Goal: Task Accomplishment & Management: Manage account settings

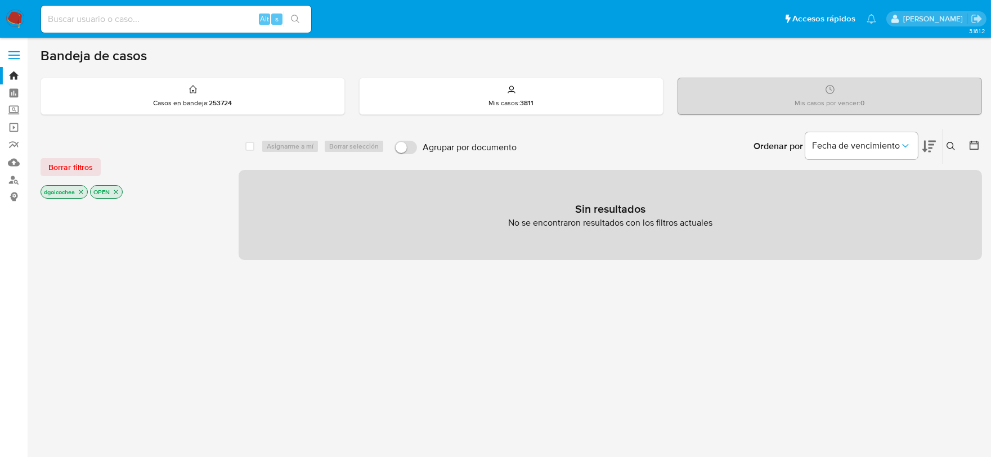
click at [8, 19] on img at bounding box center [15, 19] width 19 height 19
click at [93, 171] on button "Borrar filtros" at bounding box center [71, 167] width 60 height 18
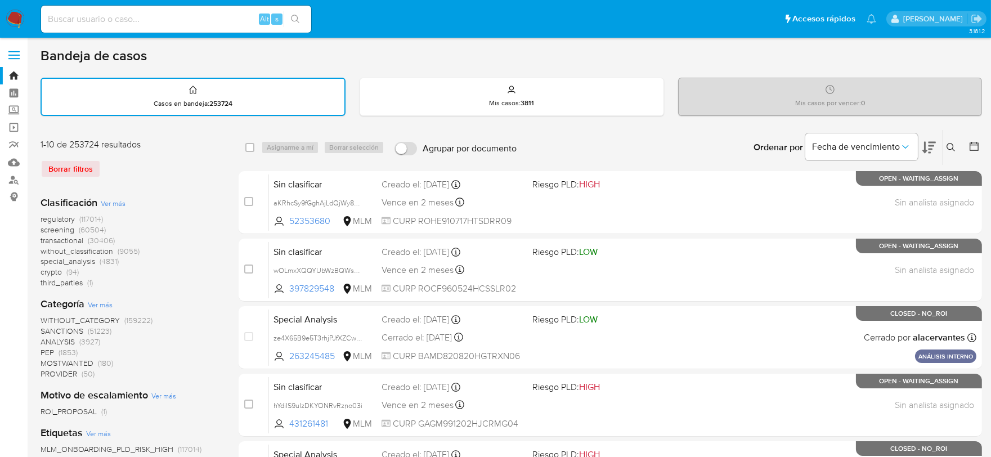
click at [949, 147] on icon at bounding box center [951, 147] width 8 height 8
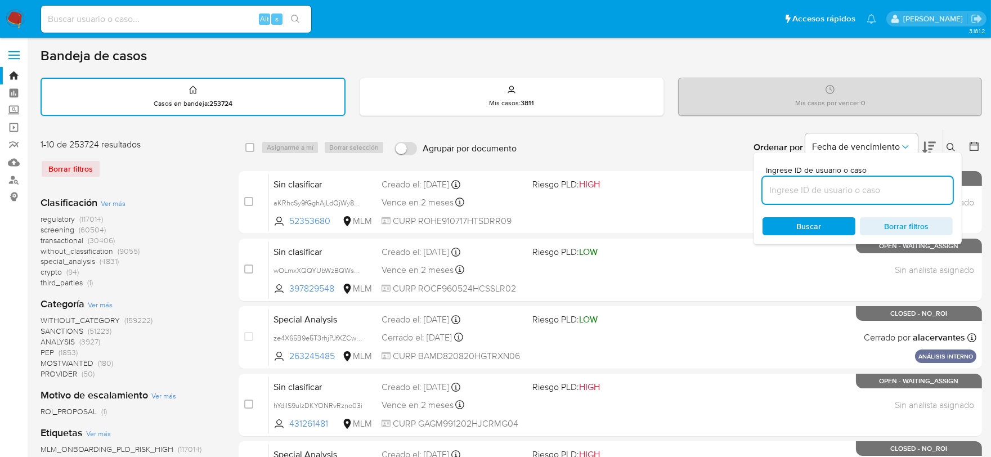
click at [893, 185] on input at bounding box center [858, 190] width 190 height 15
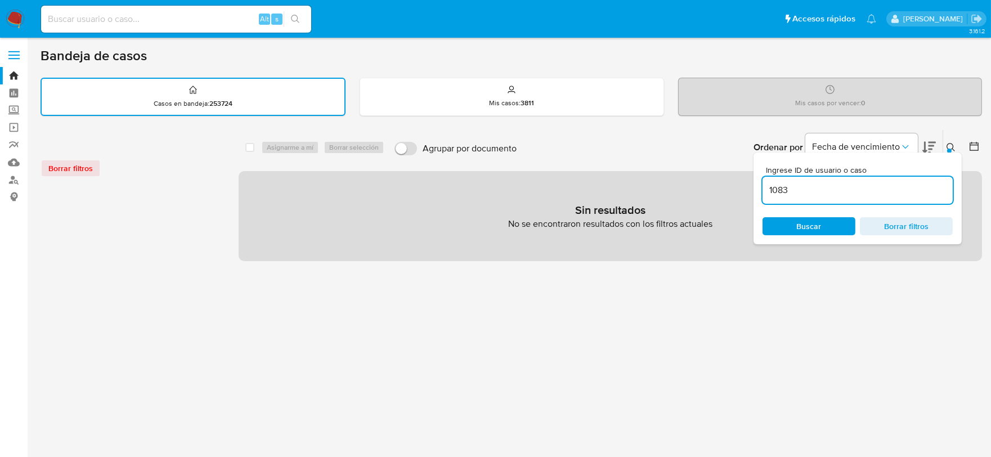
click at [890, 186] on input "1083" at bounding box center [858, 190] width 190 height 15
type input "1083609434"
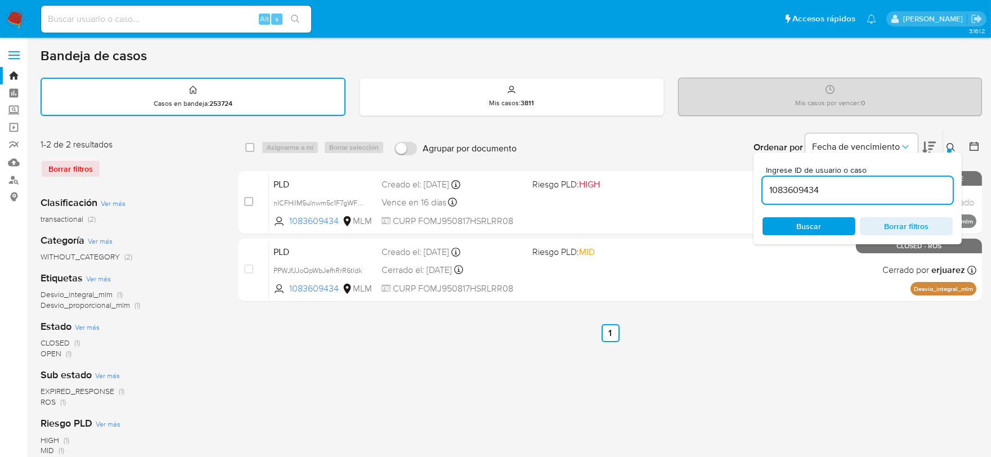
click at [949, 143] on icon at bounding box center [951, 147] width 9 height 9
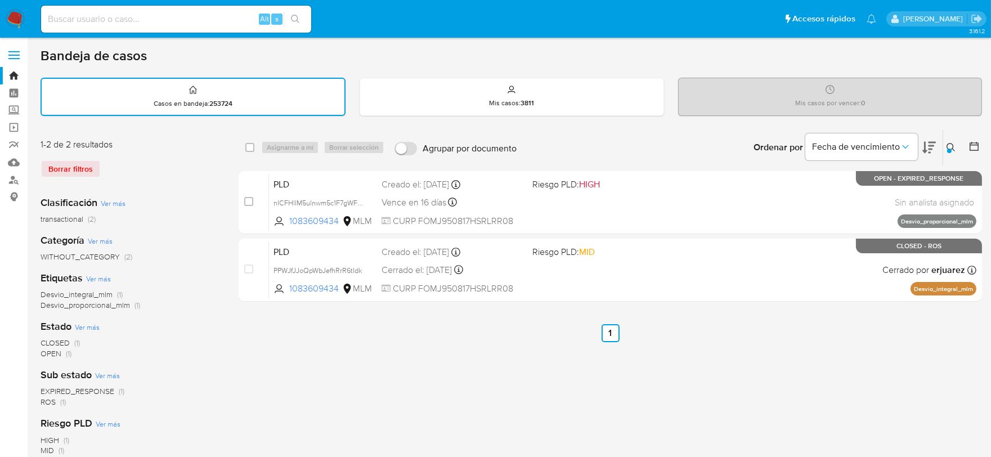
click at [98, 389] on span "EXPIRED_RESPONSE" at bounding box center [78, 391] width 74 height 11
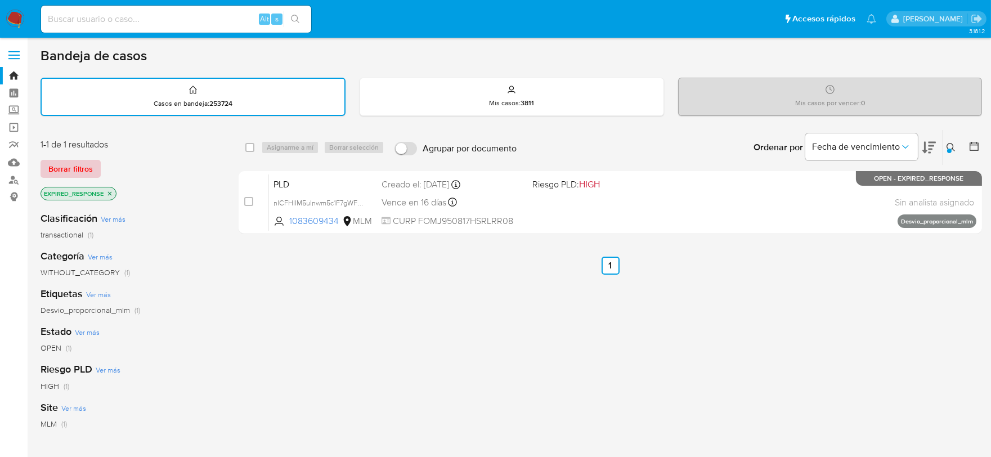
click at [88, 161] on span "Borrar filtros" at bounding box center [70, 169] width 44 height 16
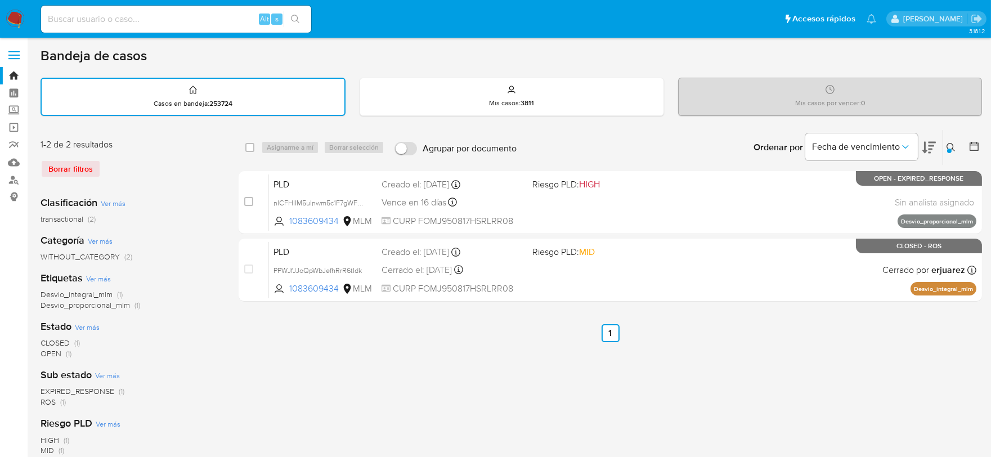
click at [68, 165] on div "Borrar filtros" at bounding box center [131, 169] width 180 height 18
click at [15, 16] on img at bounding box center [15, 19] width 19 height 19
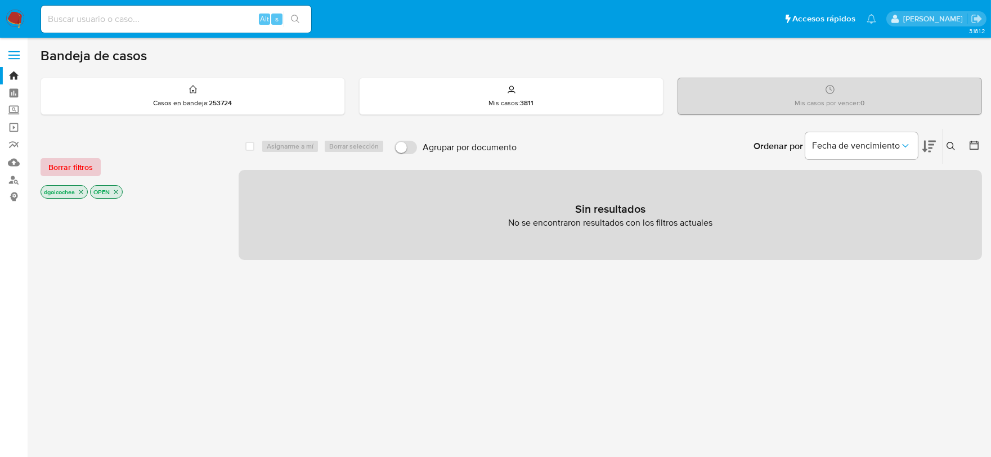
click at [82, 171] on span "Borrar filtros" at bounding box center [70, 167] width 44 height 16
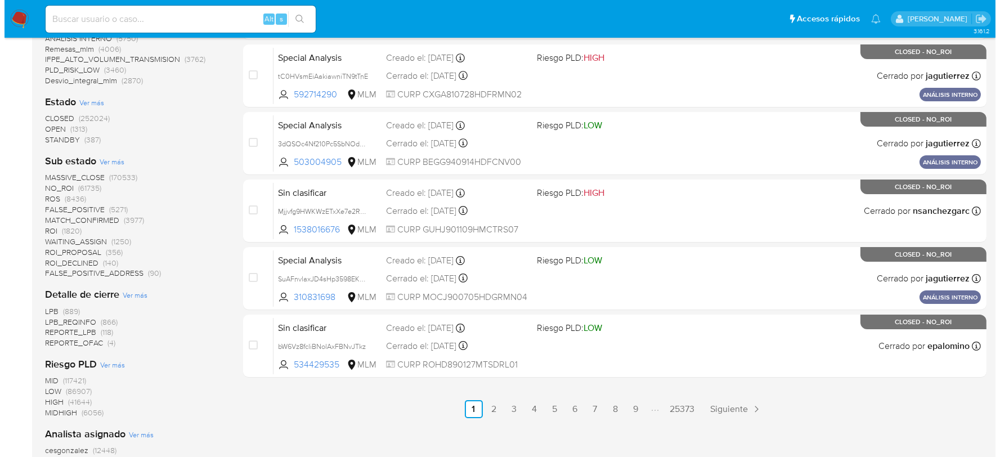
scroll to position [563, 0]
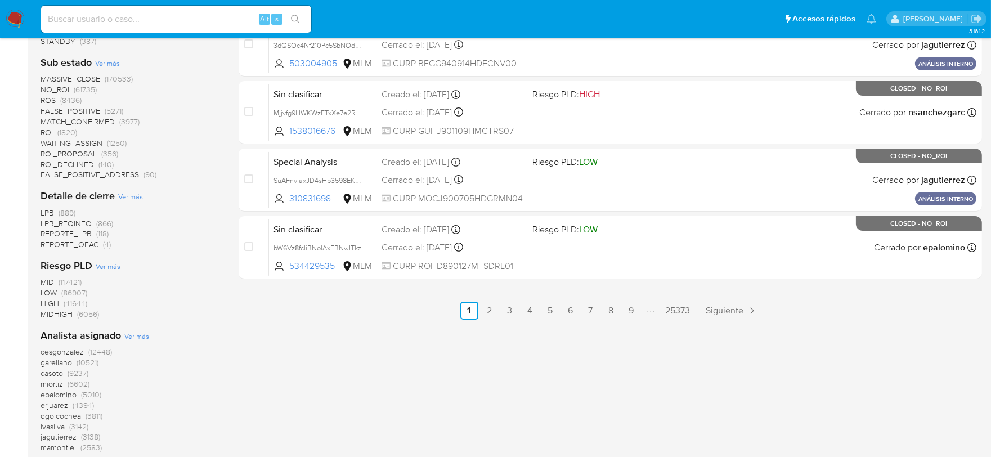
click at [105, 60] on span "Ver más" at bounding box center [107, 63] width 25 height 10
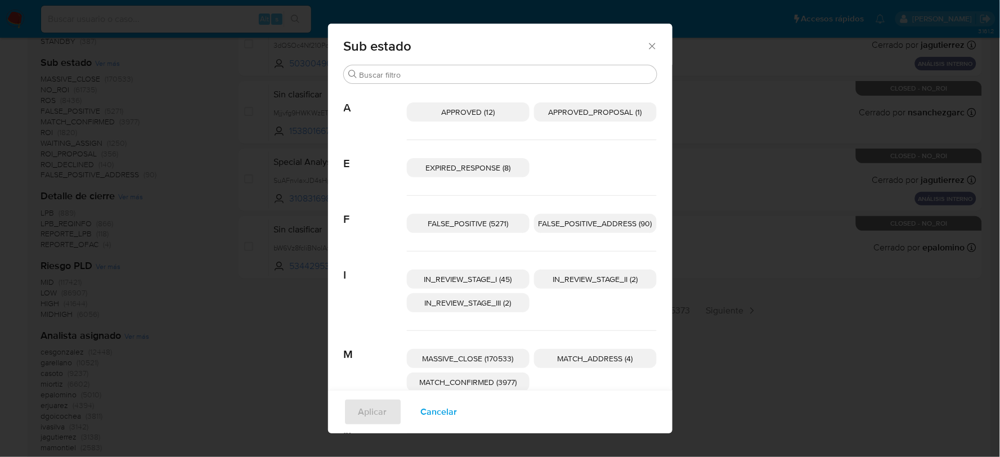
click at [496, 167] on span "EXPIRED_RESPONSE (8)" at bounding box center [467, 167] width 85 height 11
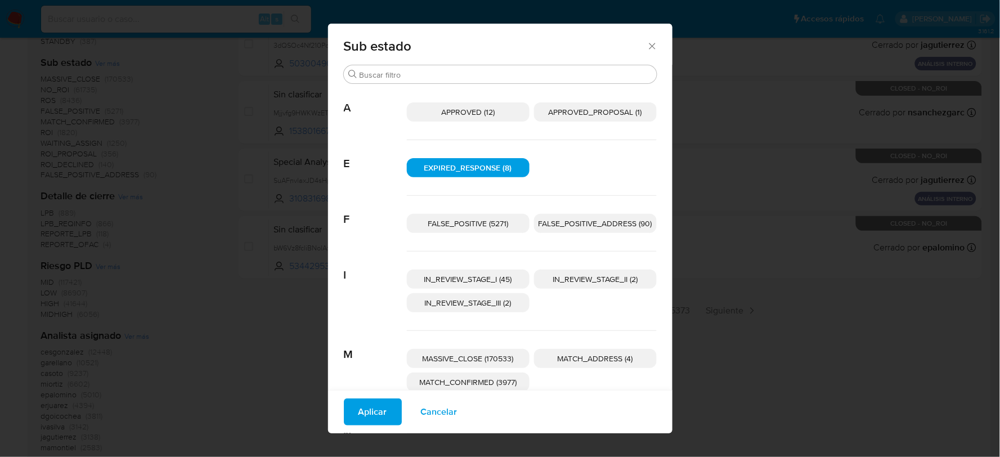
click at [372, 403] on span "Aplicar" at bounding box center [373, 412] width 29 height 25
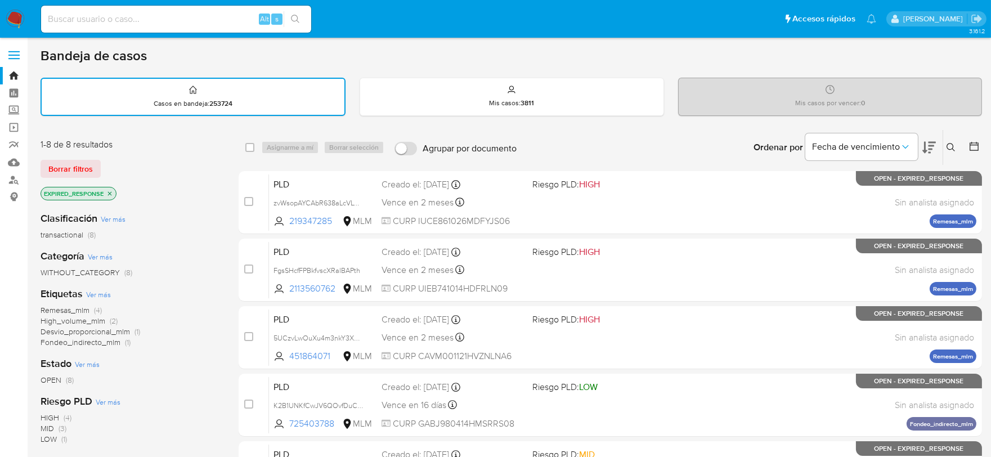
click at [248, 142] on div "select-all-cases-checkbox" at bounding box center [249, 147] width 9 height 11
click at [250, 144] on input "checkbox" at bounding box center [249, 147] width 9 height 9
checkbox input "true"
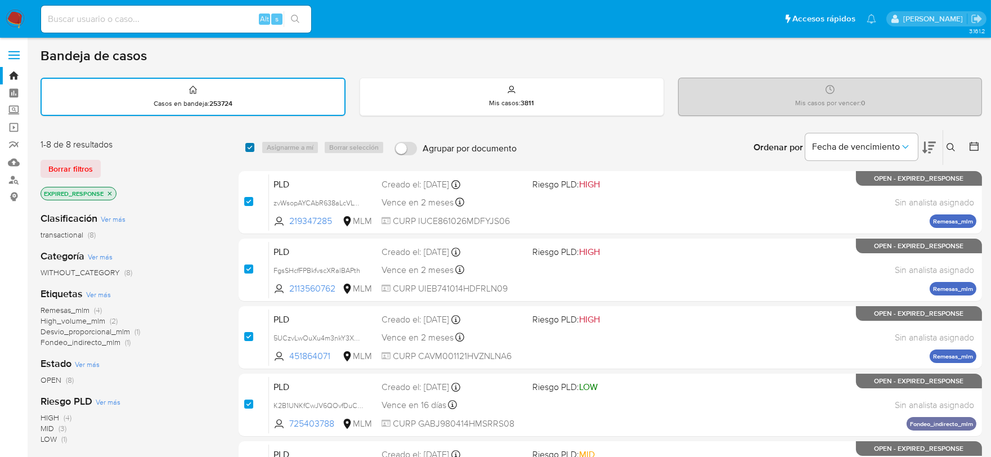
checkbox input "true"
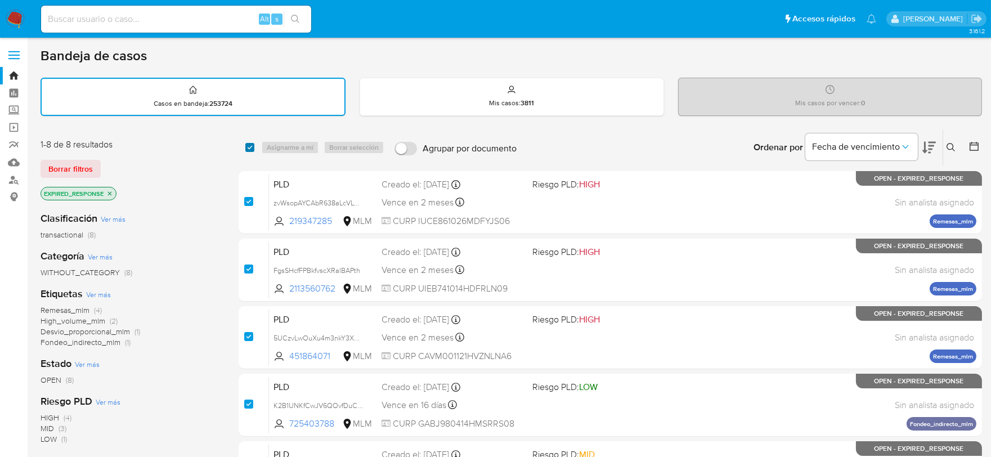
checkbox input "true"
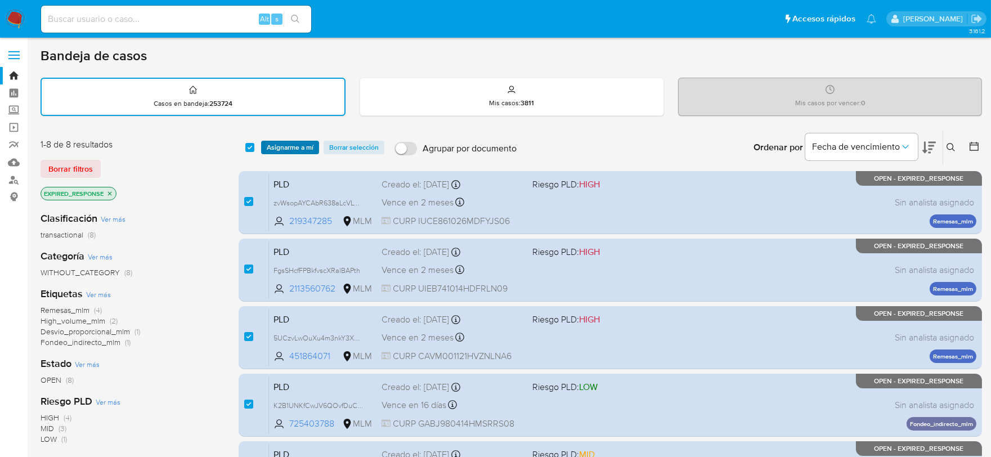
click at [278, 145] on span "Asignarme a mí" at bounding box center [290, 147] width 47 height 11
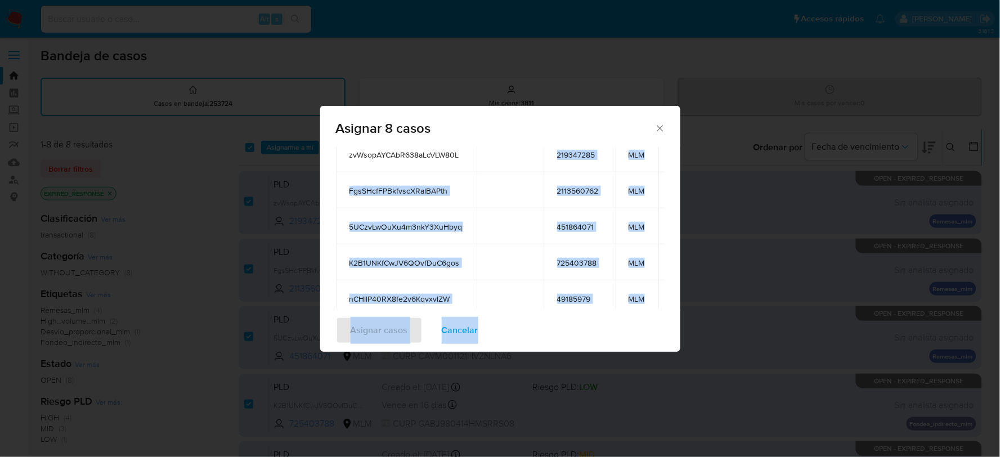
scroll to position [82, 0]
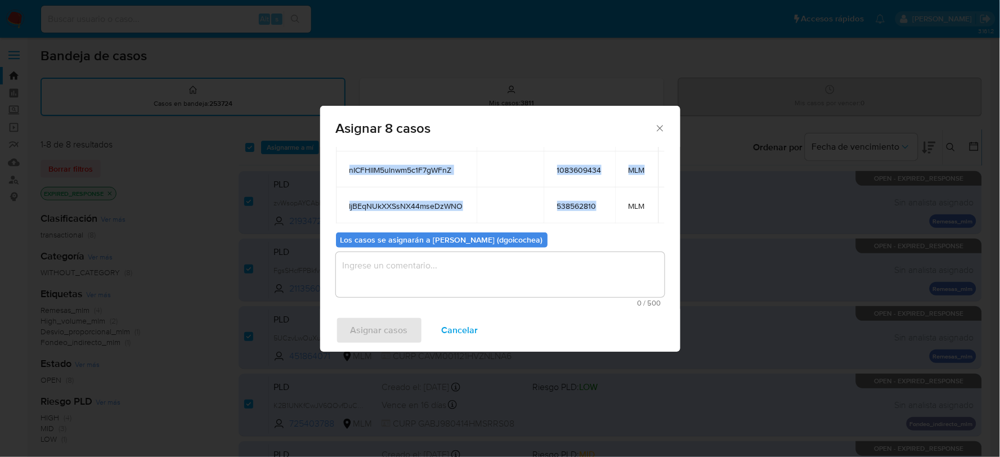
drag, startPoint x: 554, startPoint y: 223, endPoint x: 604, endPoint y: 189, distance: 60.7
click at [604, 189] on tbody "zvWsopAYCAbR638aLcVLW80L 219347285 MLM FgsSHcfFPBkfvscXRalBAPth 2113560762 MLM …" at bounding box center [517, 79] width 363 height 288
copy tbody "219347285 MLM FgsSHcfFPBkfvscXRalBAPth 2113560762 MLM 5UCzvLwOuXu4m3nkY3XuHbyq …"
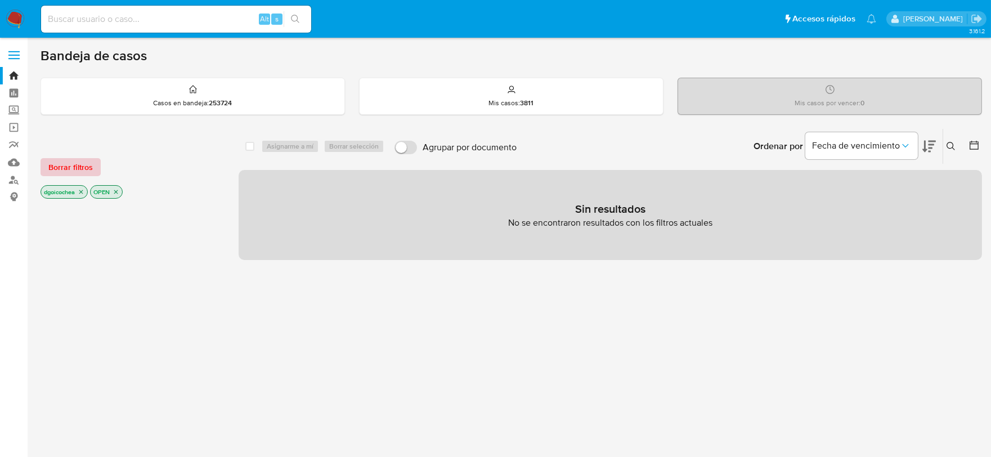
click at [80, 166] on span "Borrar filtros" at bounding box center [70, 167] width 44 height 16
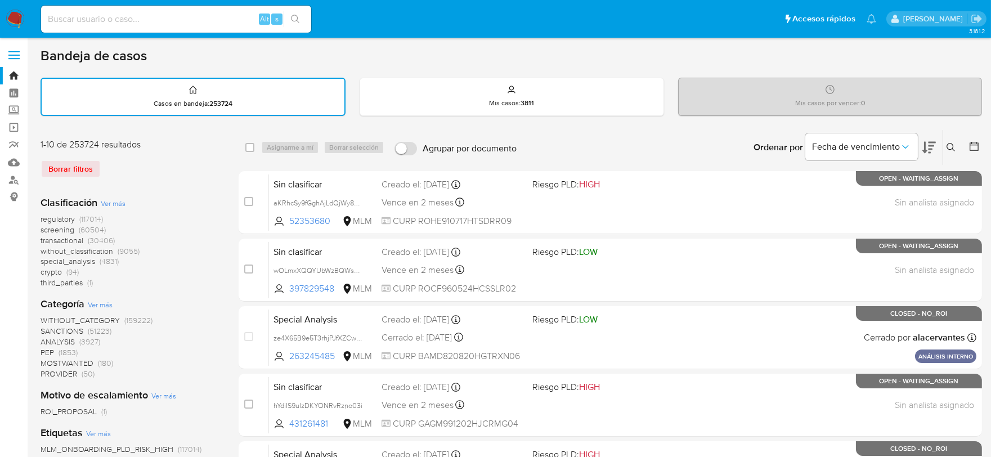
click at [948, 145] on icon at bounding box center [951, 147] width 9 height 9
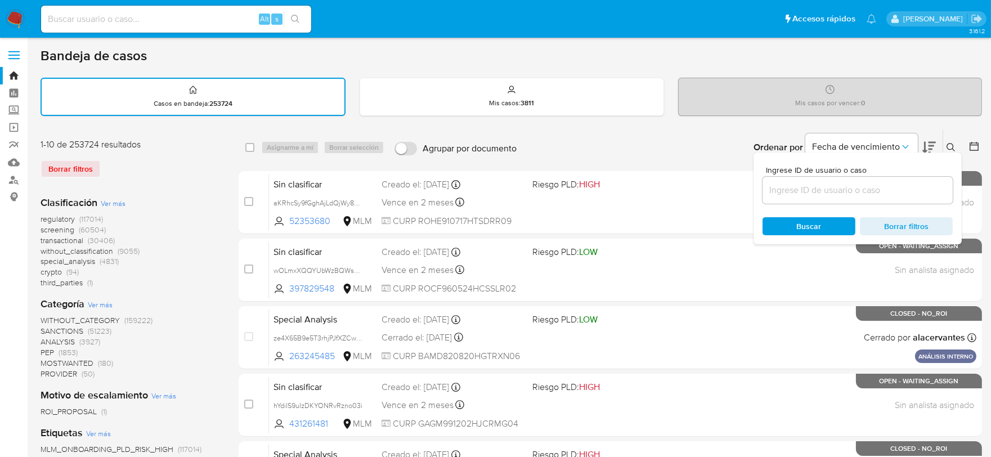
click at [864, 183] on input at bounding box center [858, 190] width 190 height 15
type input "49185979"
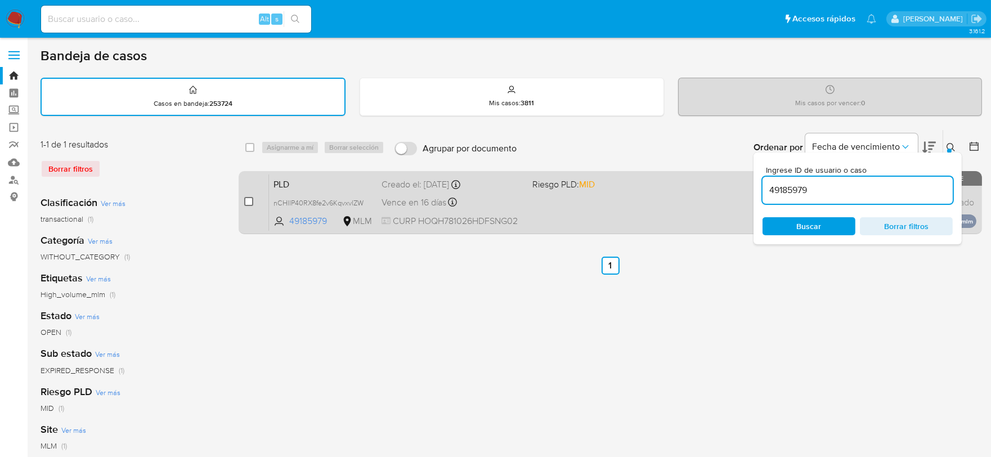
drag, startPoint x: 249, startPoint y: 199, endPoint x: 284, endPoint y: 182, distance: 39.0
click at [249, 199] on input "checkbox" at bounding box center [248, 201] width 9 height 9
checkbox input "true"
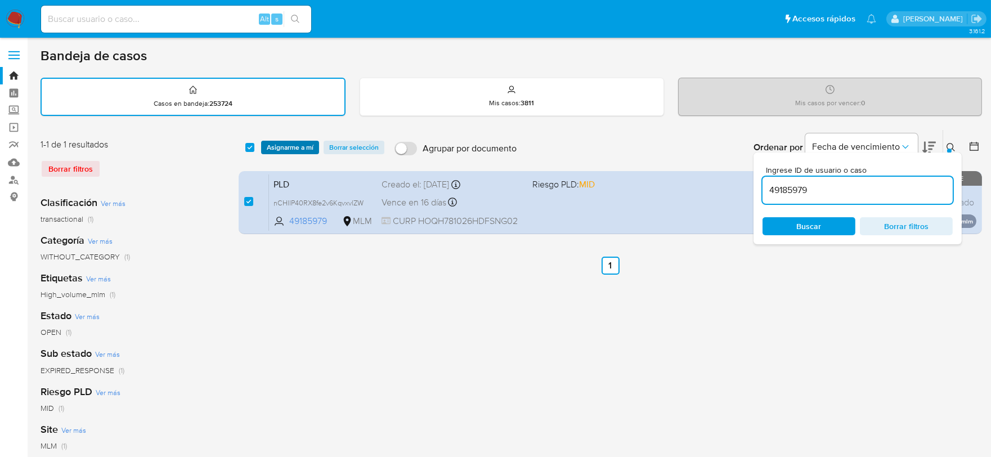
click at [298, 152] on span "Asignarme a mí" at bounding box center [290, 147] width 47 height 11
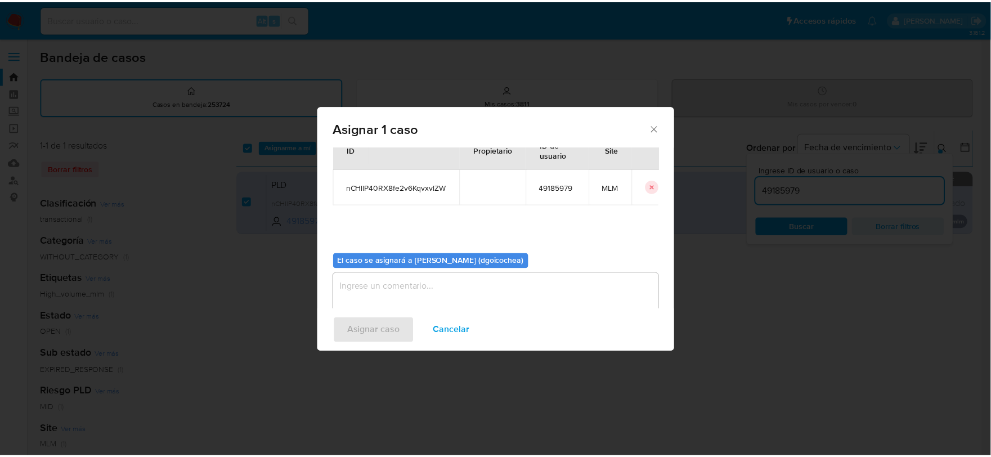
scroll to position [58, 0]
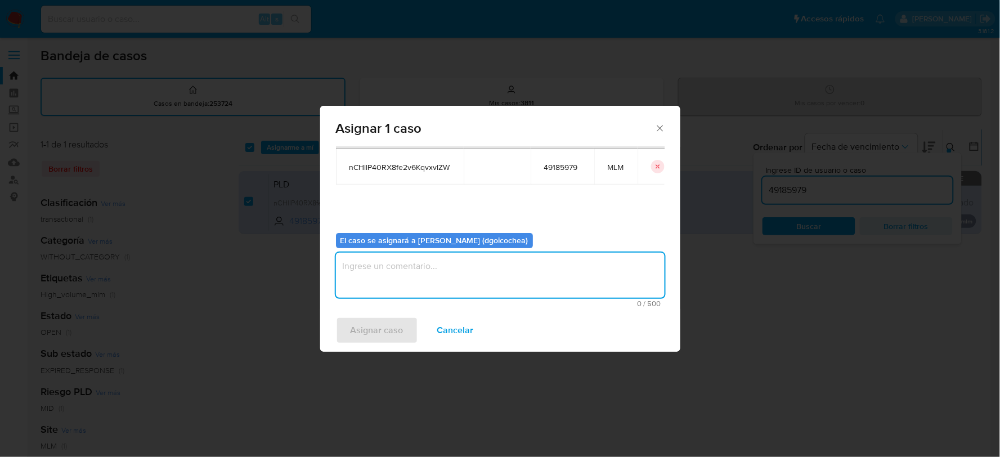
click at [420, 279] on textarea "assign-modal" at bounding box center [500, 275] width 329 height 45
type textarea "DG"
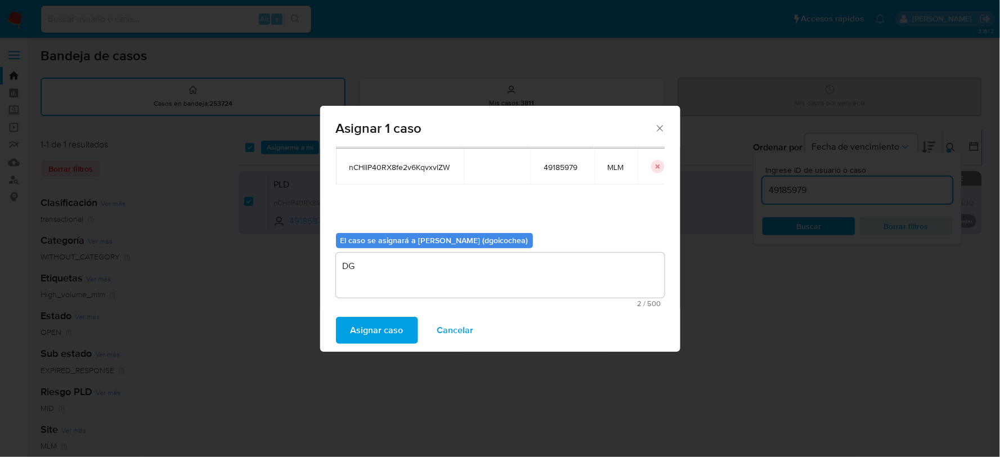
click at [369, 324] on span "Asignar caso" at bounding box center [377, 330] width 53 height 25
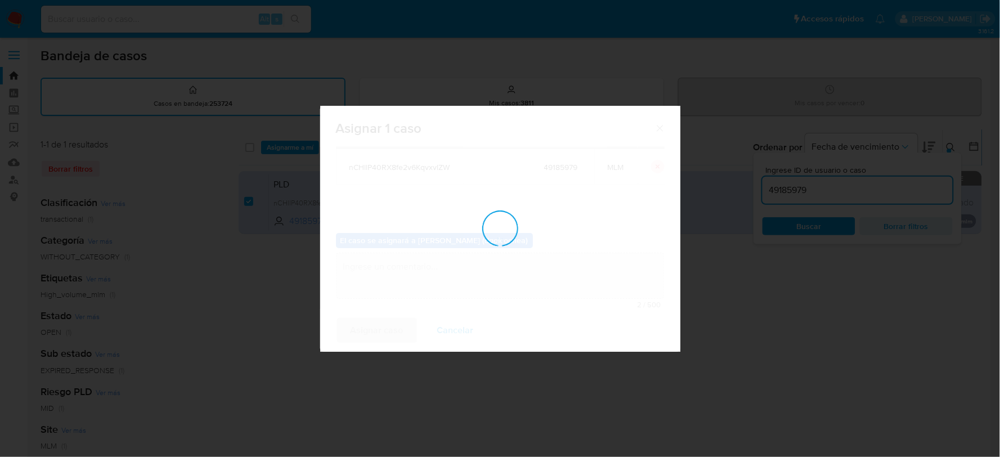
checkbox input "false"
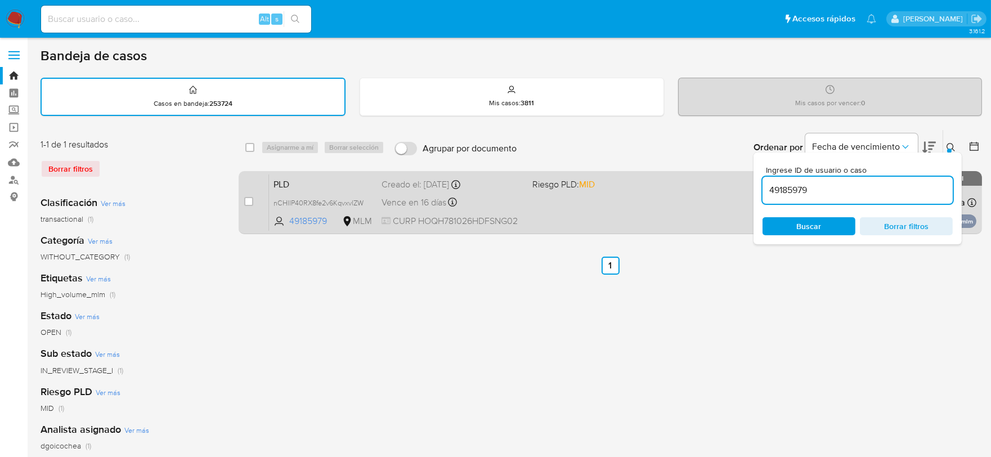
click at [283, 184] on span "PLD" at bounding box center [323, 183] width 99 height 15
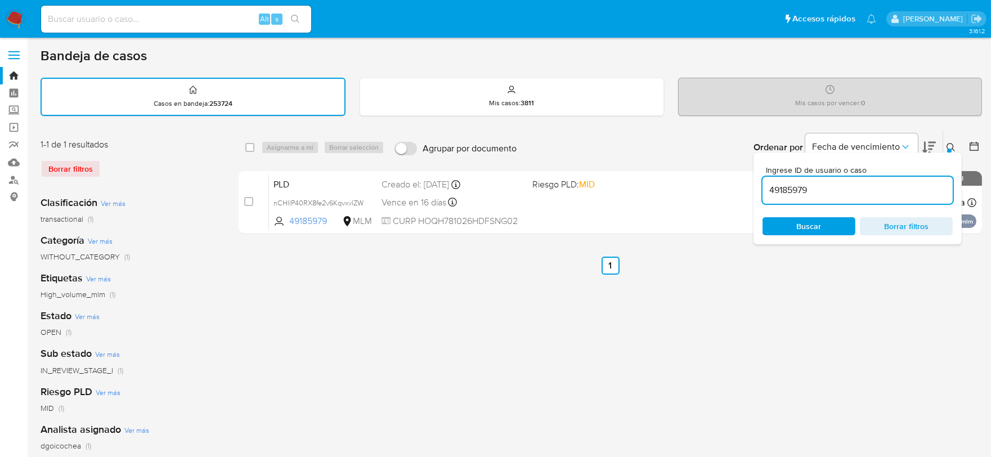
click at [324, 274] on div "select-all-cases-checkbox Asignarme a mí Borrar selección Agrupar por documento…" at bounding box center [610, 376] width 743 height 494
click at [10, 108] on label "Screening" at bounding box center [67, 110] width 134 height 17
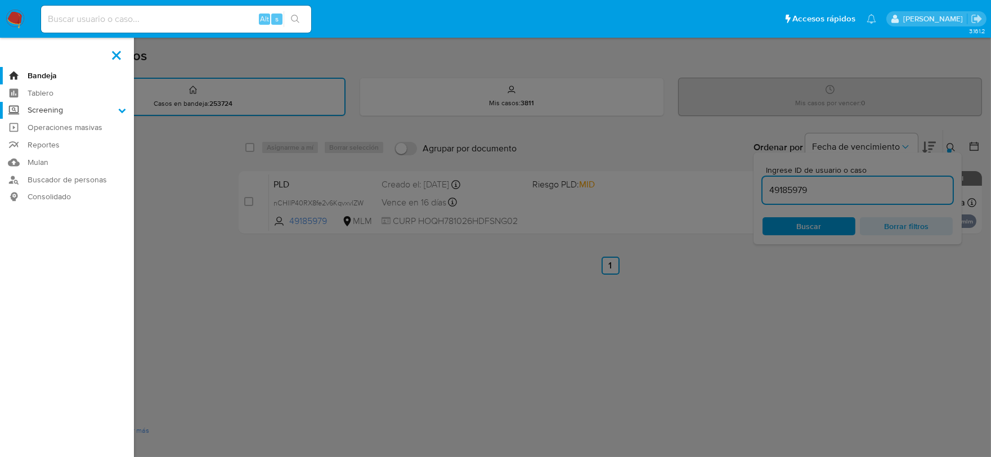
click at [0, 0] on input "Screening" at bounding box center [0, 0] width 0 height 0
click at [57, 155] on link "Herramientas" at bounding box center [67, 154] width 134 height 14
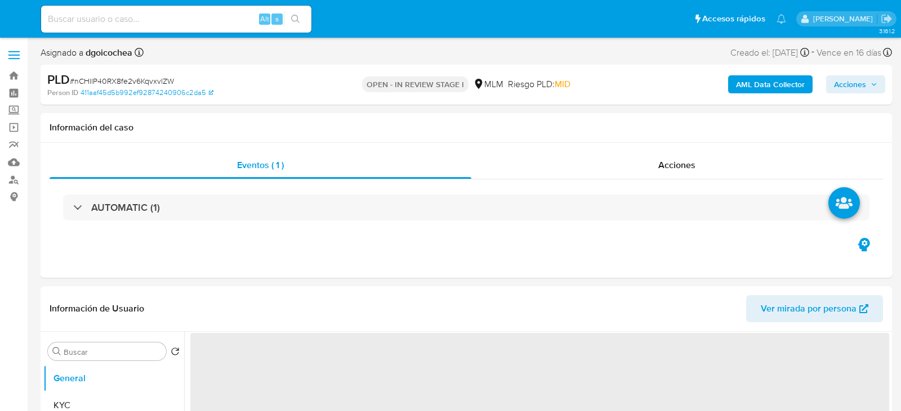
select select "10"
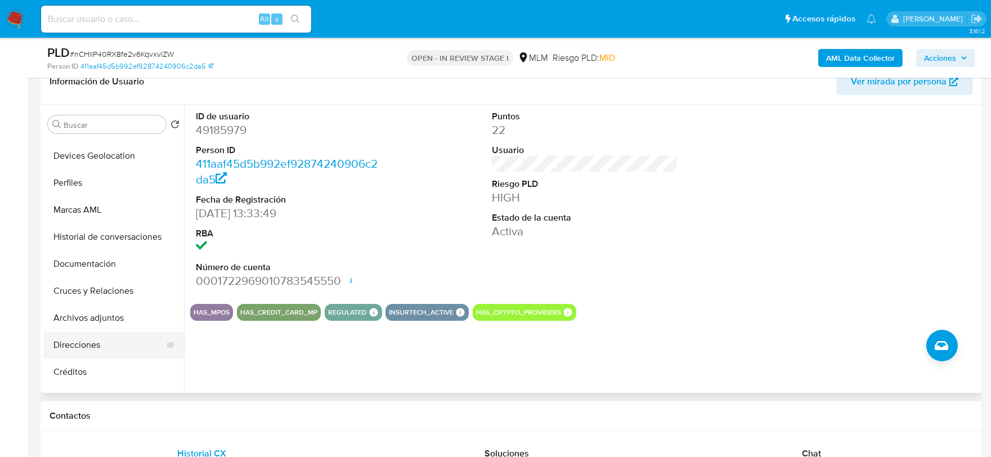
scroll to position [62, 0]
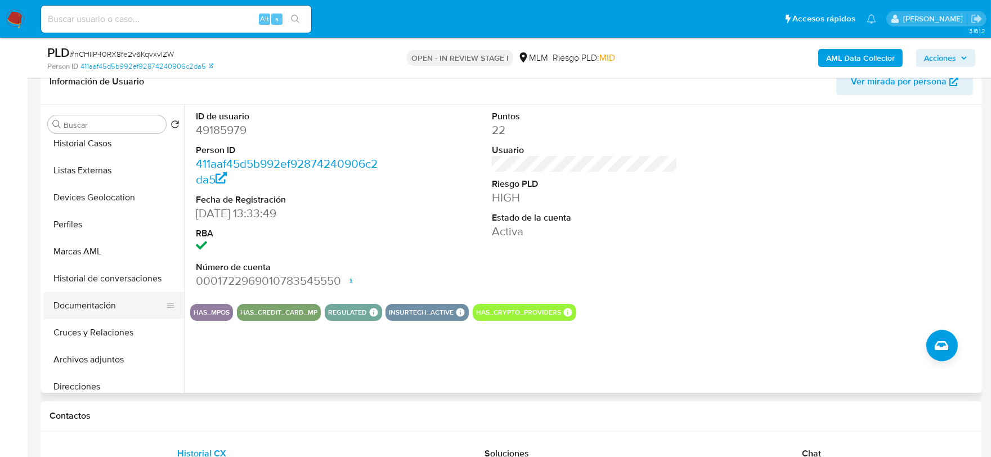
click at [111, 304] on button "Documentación" at bounding box center [109, 305] width 132 height 27
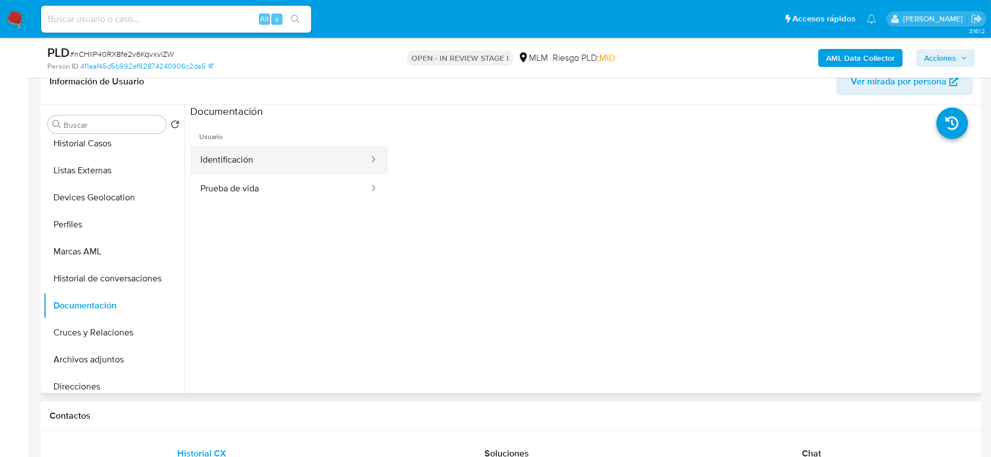
click at [278, 160] on button "Identificación" at bounding box center [280, 160] width 180 height 29
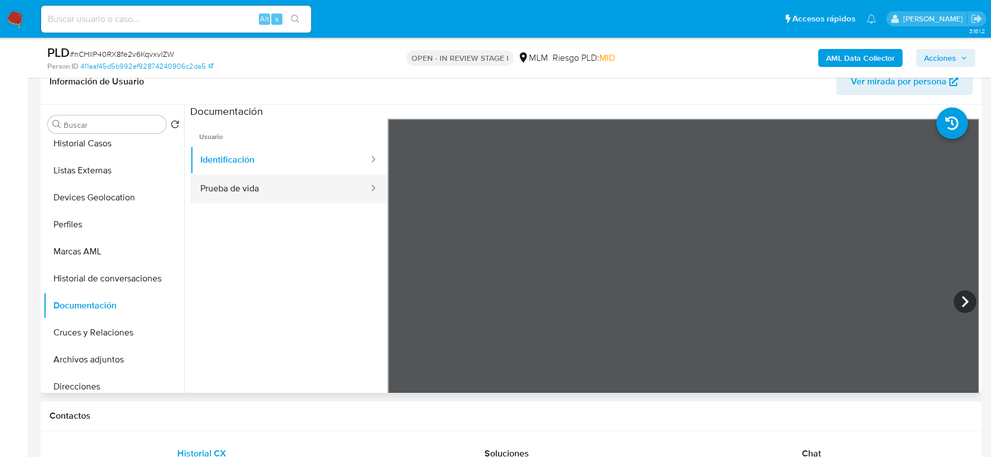
click at [231, 179] on button "Prueba de vida" at bounding box center [280, 188] width 180 height 29
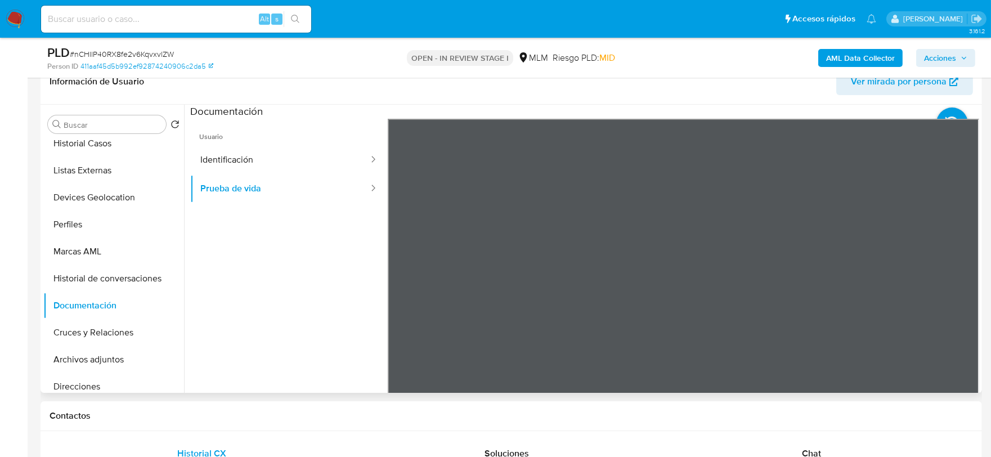
click at [674, 298] on div at bounding box center [684, 303] width 592 height 369
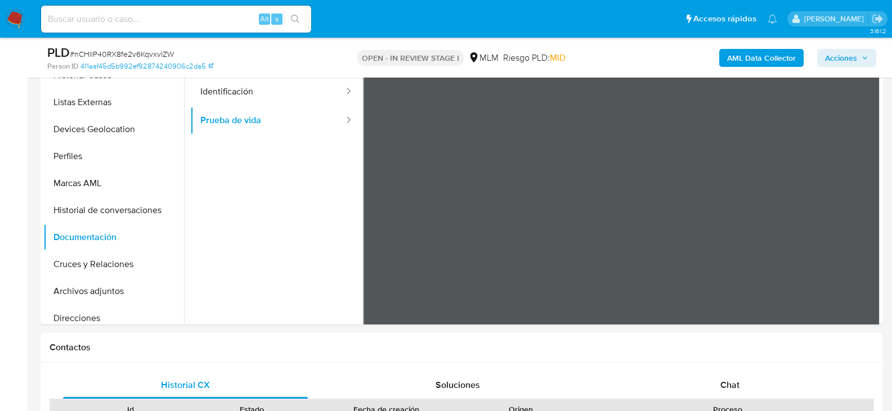
scroll to position [246, 0]
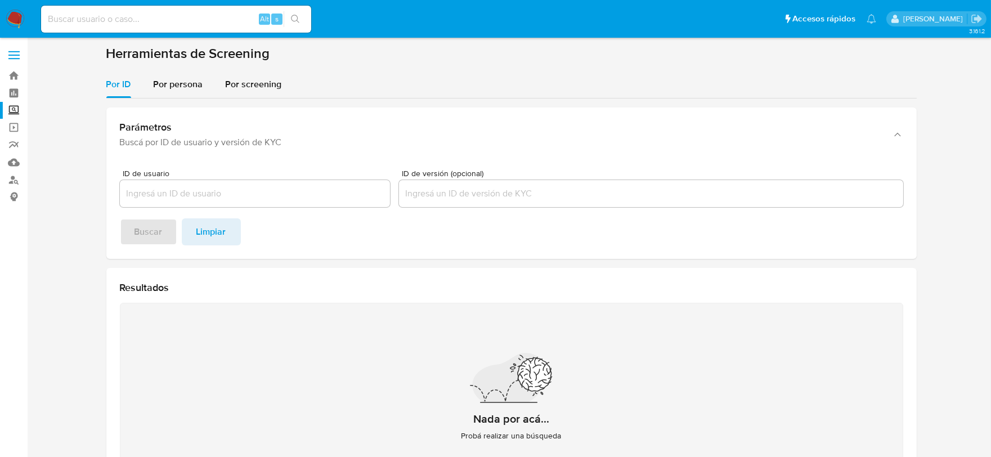
click at [171, 100] on div "Parámetros Buscá por ID de usuario y versión de KYC ID de usuario ID de versión…" at bounding box center [511, 310] width 810 height 424
click at [167, 87] on span "Por persona" at bounding box center [179, 84] width 50 height 13
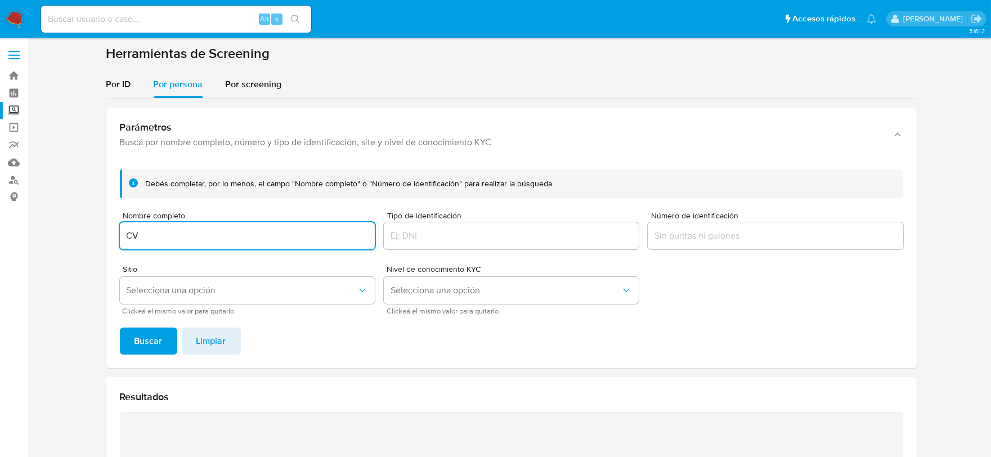
type input "C"
paste input "[PERSON_NAME] [PERSON_NAME] [PERSON_NAME]"
type input "[PERSON_NAME] [PERSON_NAME] [PERSON_NAME]"
click at [145, 340] on span "Buscar" at bounding box center [149, 341] width 28 height 25
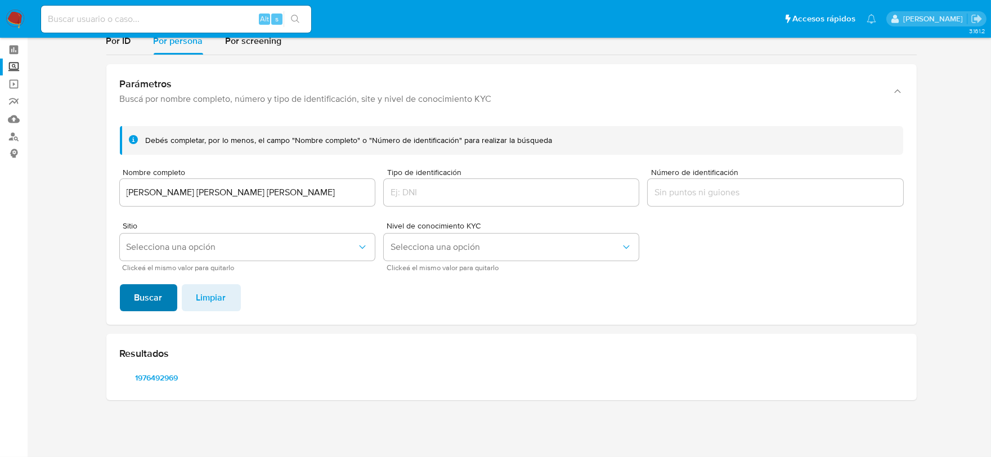
scroll to position [43, 0]
click at [154, 372] on span "1976492969" at bounding box center [157, 378] width 59 height 16
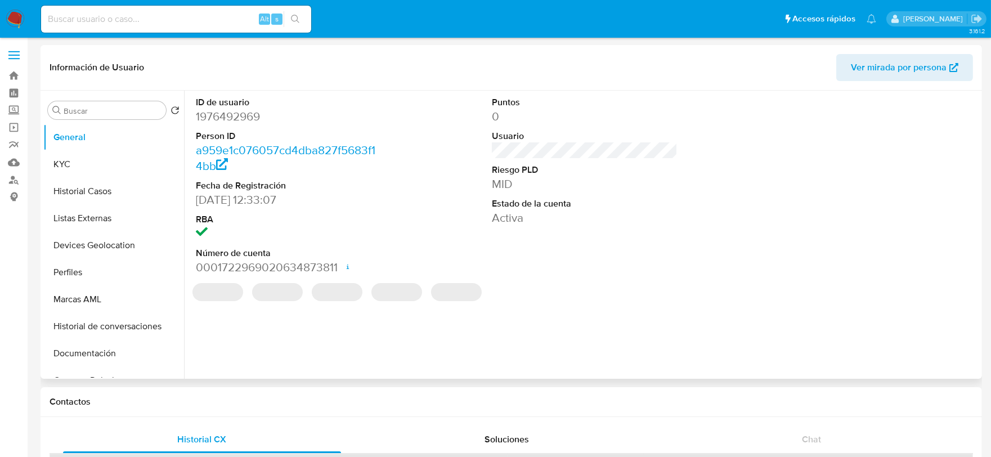
select select "10"
click at [225, 117] on dd "1976492969" at bounding box center [289, 117] width 186 height 16
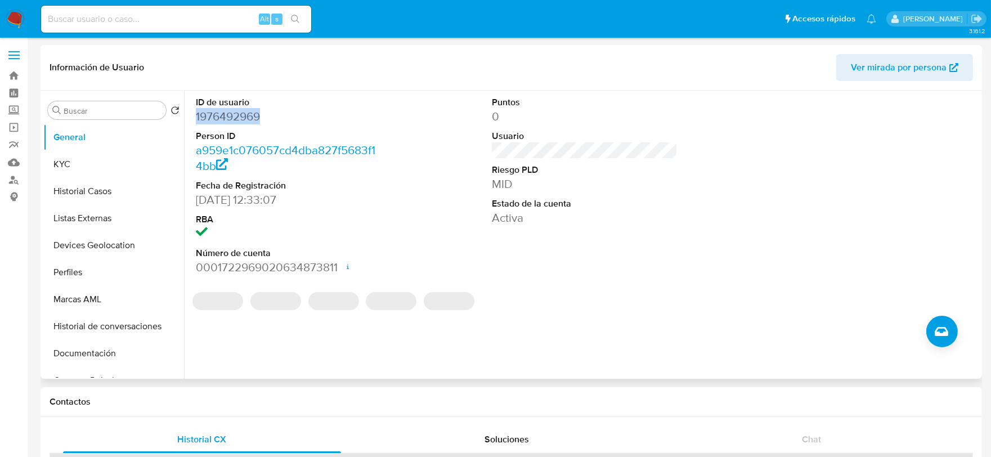
click at [225, 117] on dd "1976492969" at bounding box center [289, 117] width 186 height 16
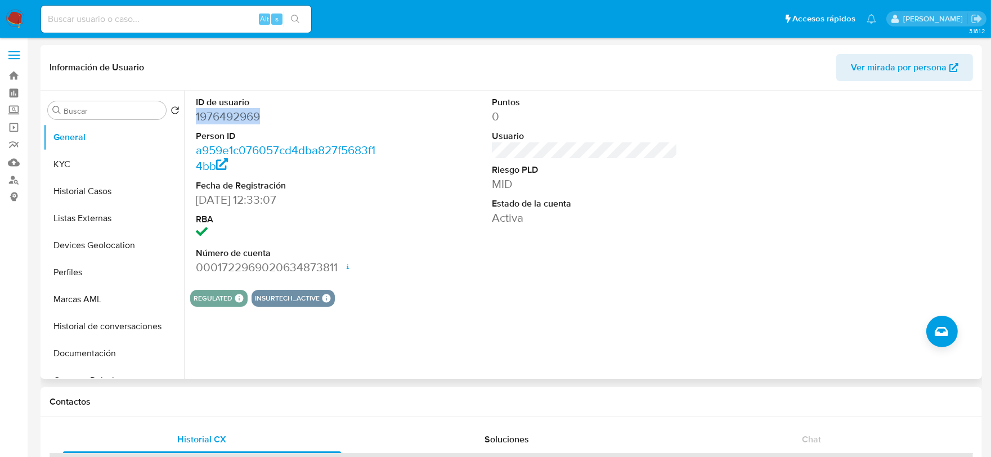
copy dd "1976492969"
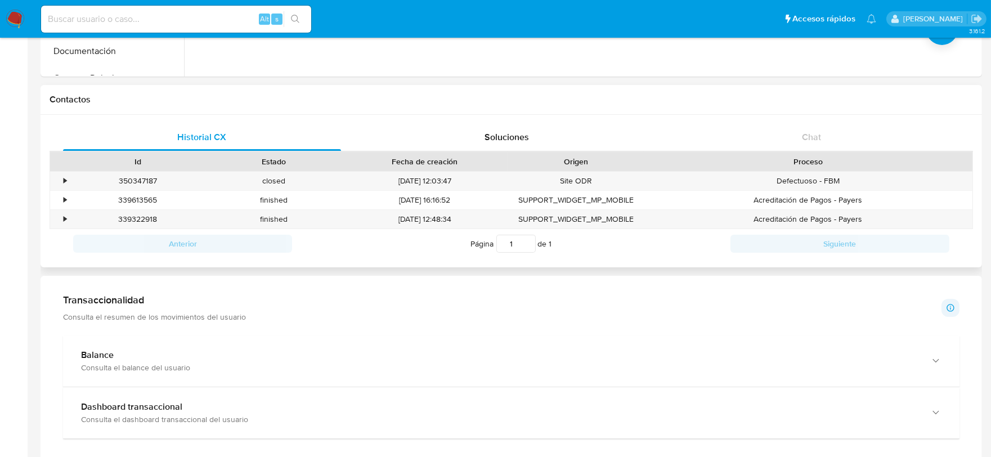
scroll to position [302, 0]
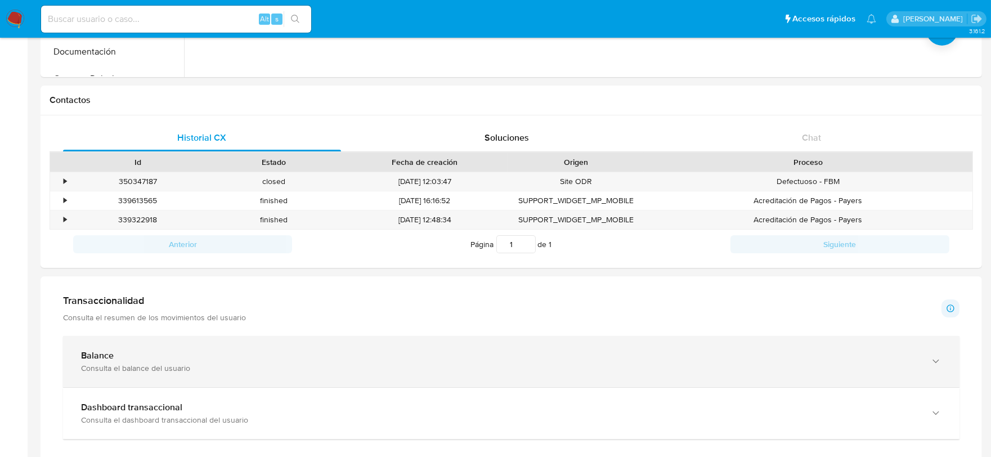
click at [212, 363] on div "Consulta el balance del usuario" at bounding box center [500, 368] width 838 height 10
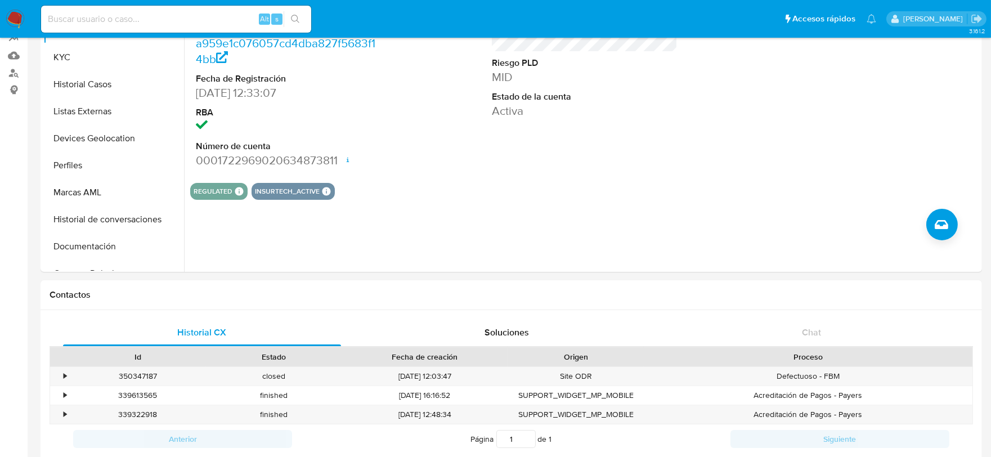
scroll to position [0, 0]
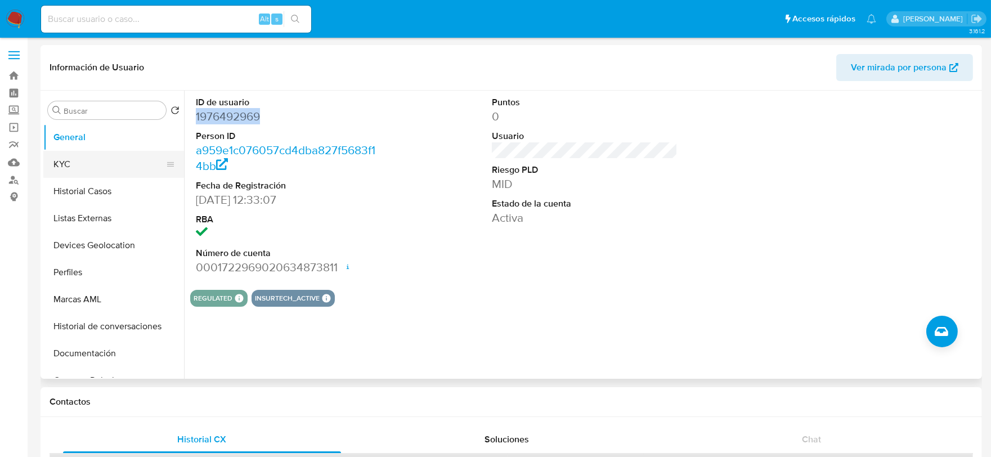
click at [82, 165] on button "KYC" at bounding box center [109, 164] width 132 height 27
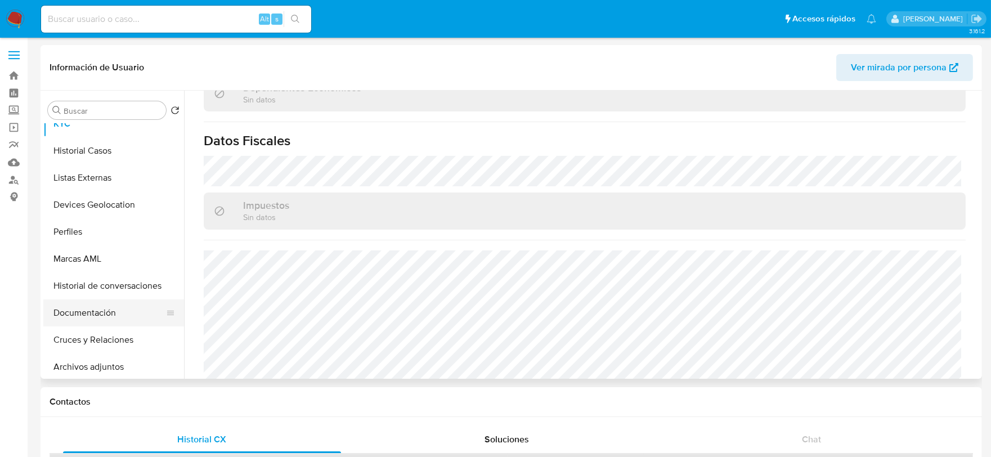
scroll to position [62, 0]
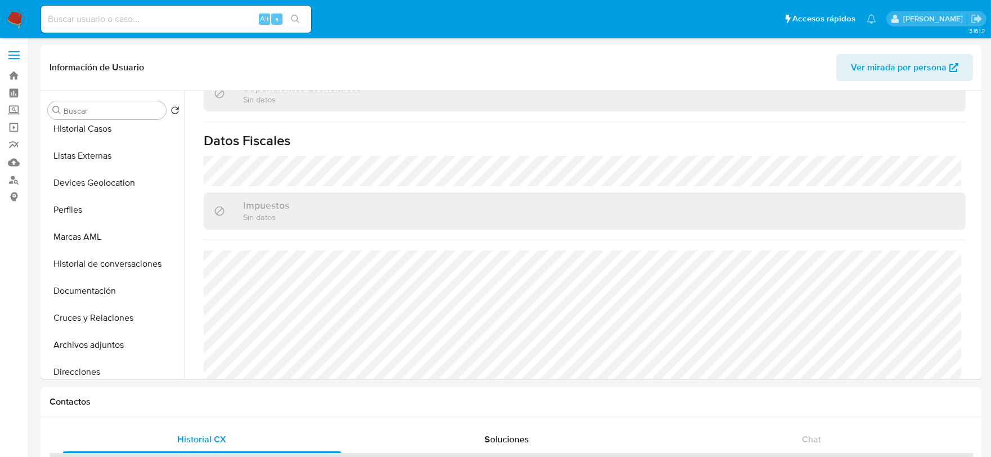
click at [11, 10] on img at bounding box center [15, 19] width 19 height 19
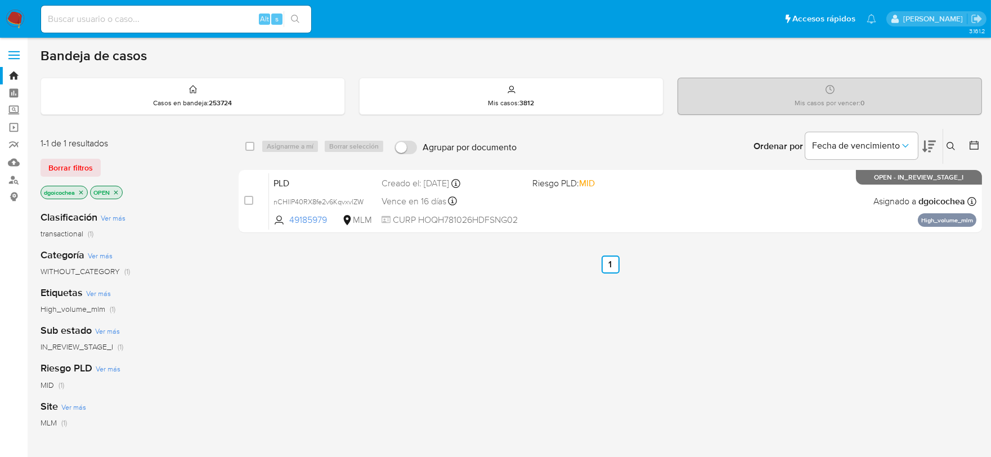
click at [949, 147] on icon at bounding box center [951, 146] width 8 height 8
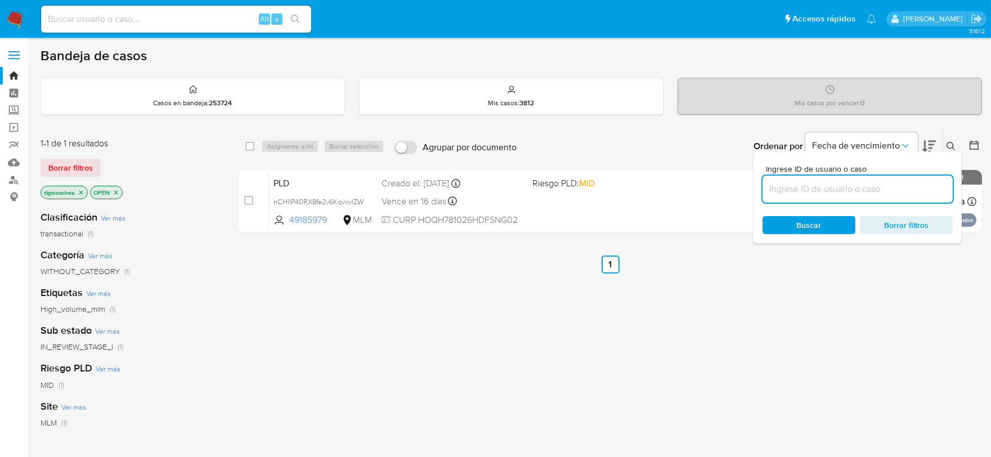
click at [876, 187] on input at bounding box center [858, 189] width 190 height 15
type input "1083609434"
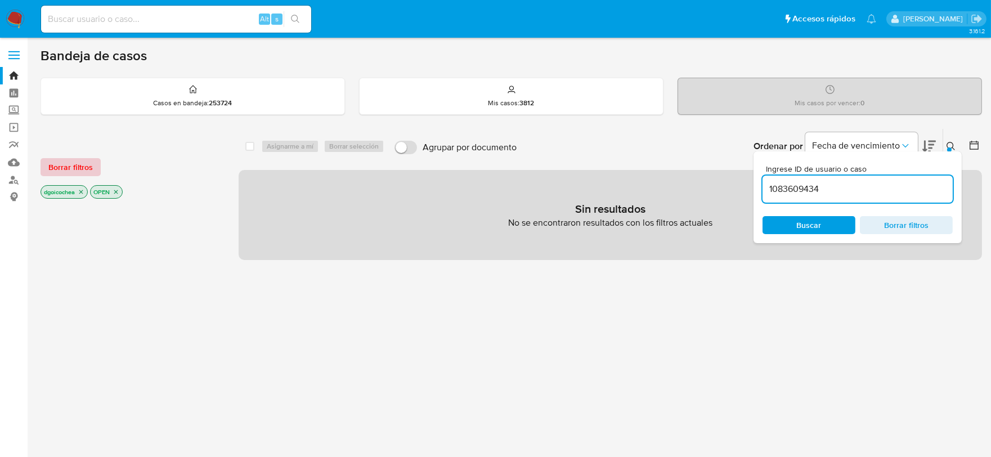
click at [79, 159] on span "Borrar filtros" at bounding box center [70, 167] width 44 height 16
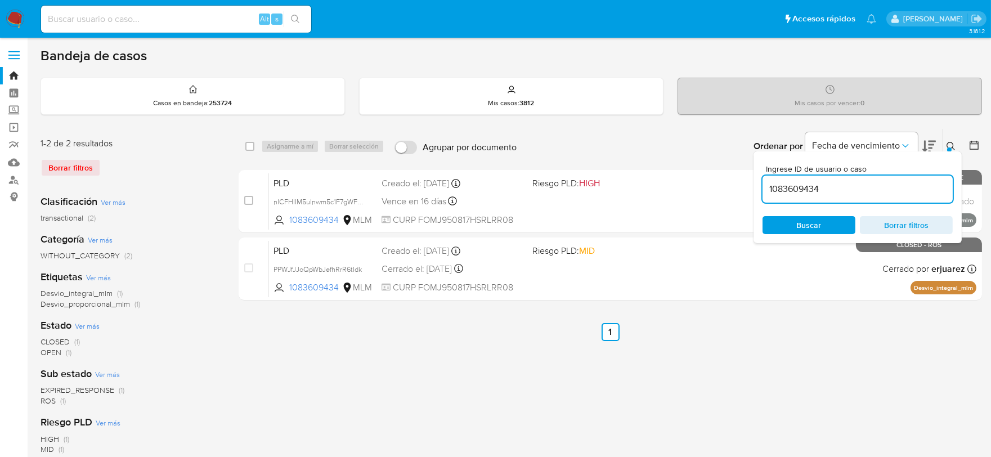
click at [80, 161] on div "Borrar filtros" at bounding box center [131, 168] width 180 height 18
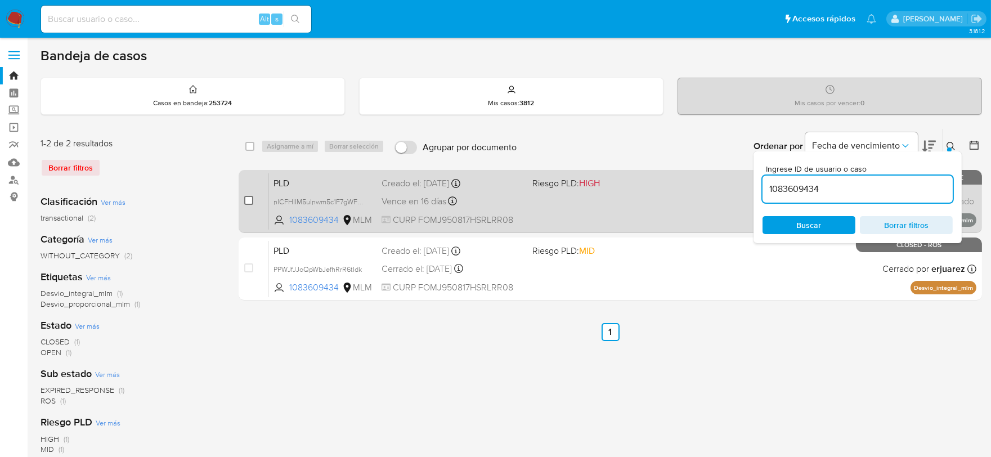
click at [249, 196] on input "checkbox" at bounding box center [248, 200] width 9 height 9
checkbox input "true"
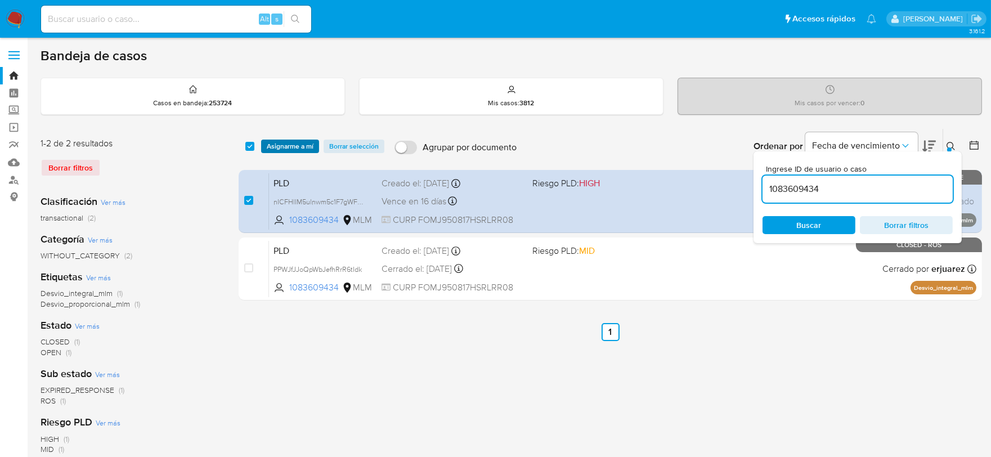
click at [294, 145] on span "Asignarme a mí" at bounding box center [290, 146] width 47 height 11
